Goal: Information Seeking & Learning: Learn about a topic

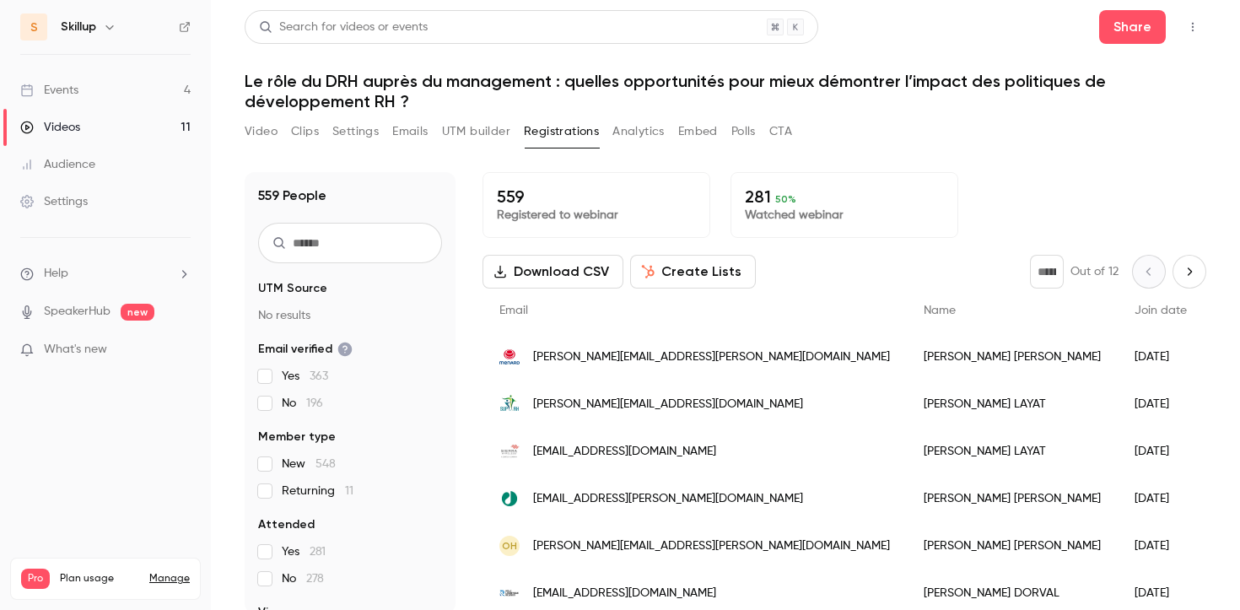
scroll to position [93, 0]
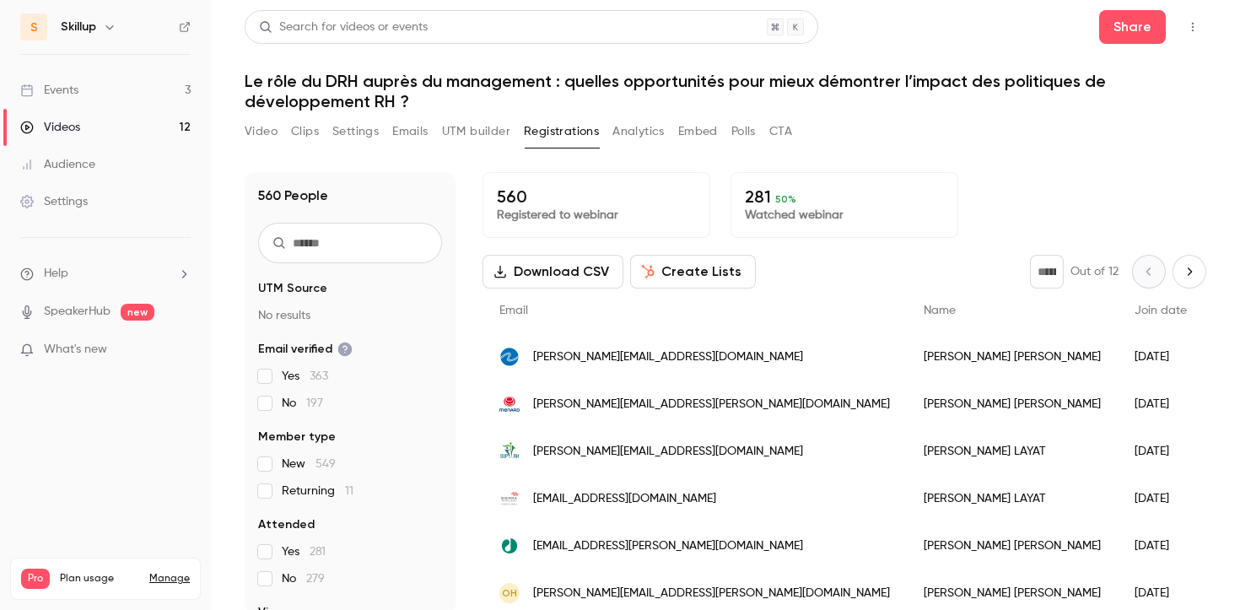
click at [179, 88] on link "Events 3" at bounding box center [105, 90] width 211 height 37
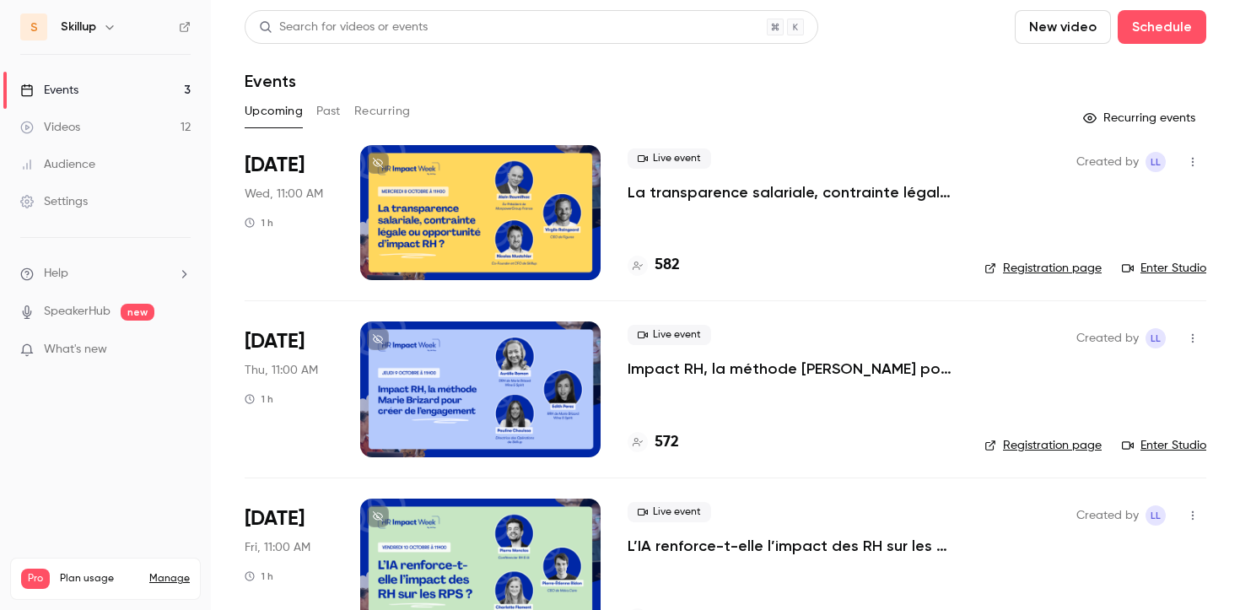
click at [334, 110] on button "Past" at bounding box center [328, 111] width 24 height 27
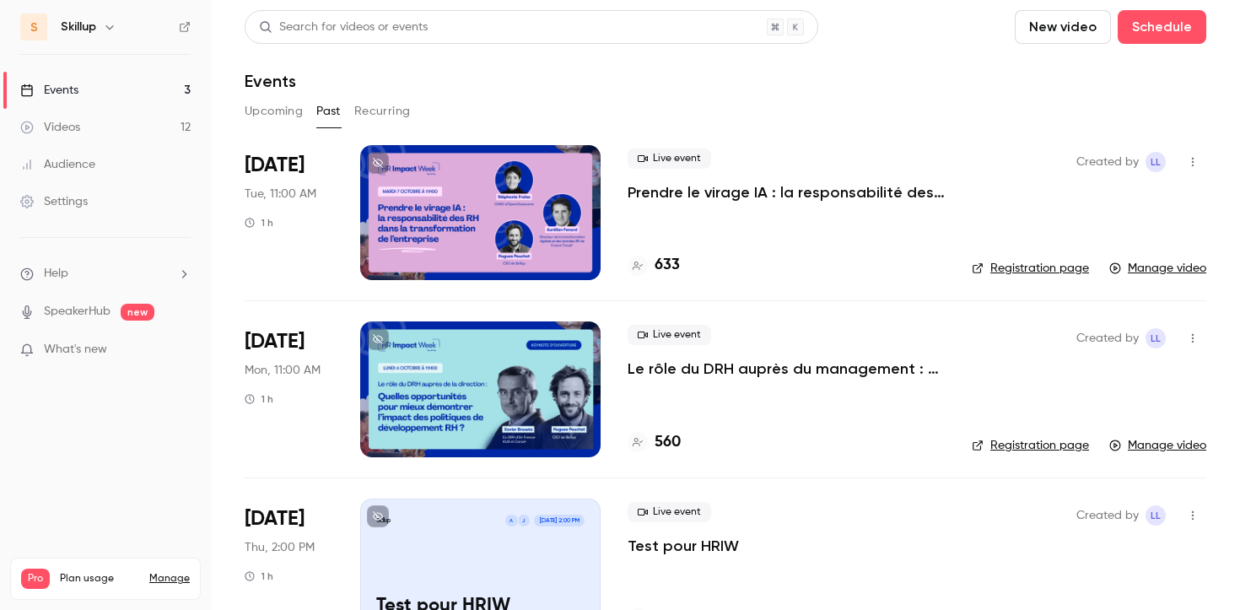
click at [725, 191] on p "Prendre le virage IA : la responsabilité des RH dans la transformation de l'ent…" at bounding box center [786, 192] width 317 height 20
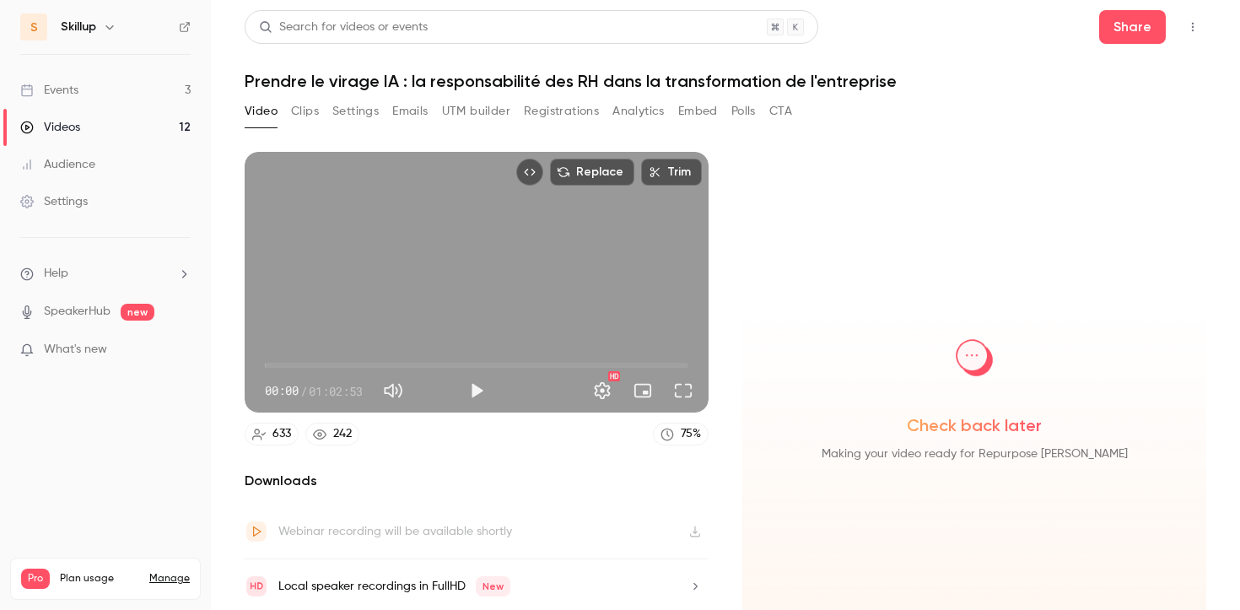
click at [548, 116] on button "Registrations" at bounding box center [561, 111] width 75 height 27
